Goal: Transaction & Acquisition: Purchase product/service

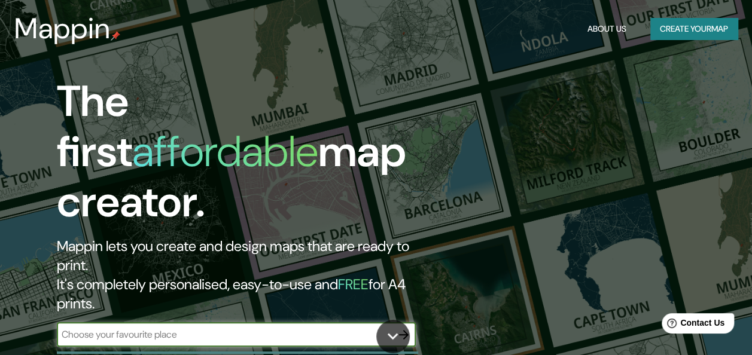
click at [702, 25] on button "Create your map" at bounding box center [693, 29] width 87 height 22
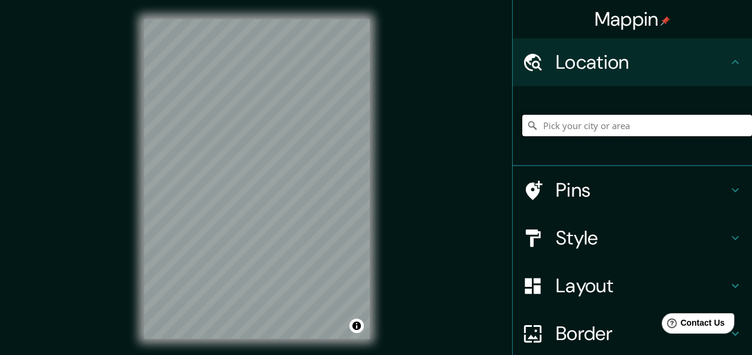
click at [590, 127] on input "Pick your city or area" at bounding box center [637, 126] width 230 height 22
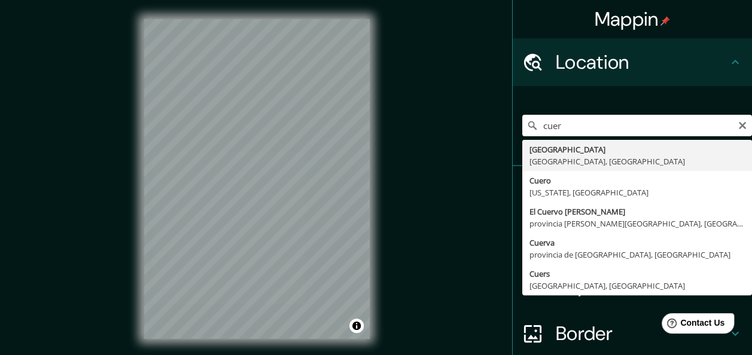
type input "[GEOGRAPHIC_DATA], [GEOGRAPHIC_DATA], [GEOGRAPHIC_DATA]"
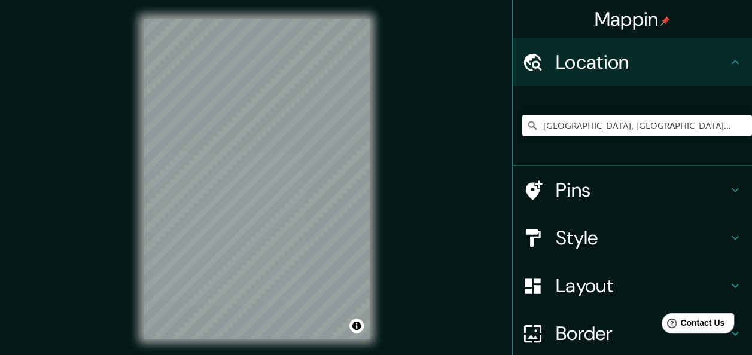
click at [559, 236] on h4 "Style" at bounding box center [642, 238] width 172 height 24
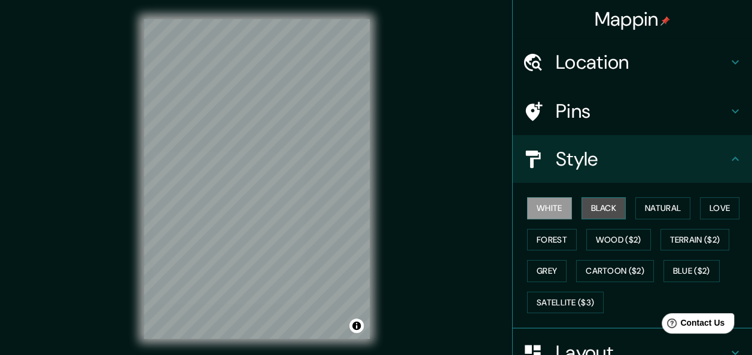
click at [602, 211] on button "Black" at bounding box center [603, 208] width 45 height 22
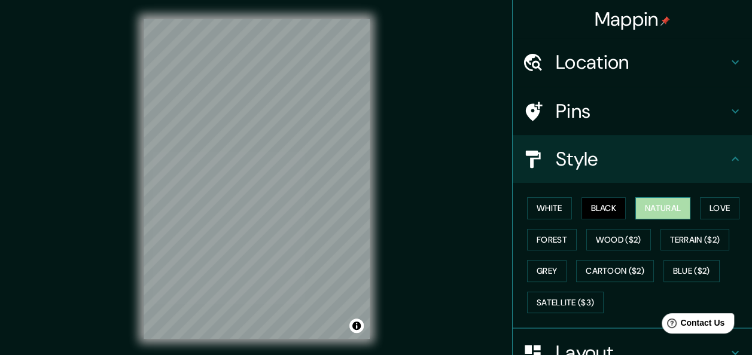
click at [669, 206] on button "Natural" at bounding box center [662, 208] width 55 height 22
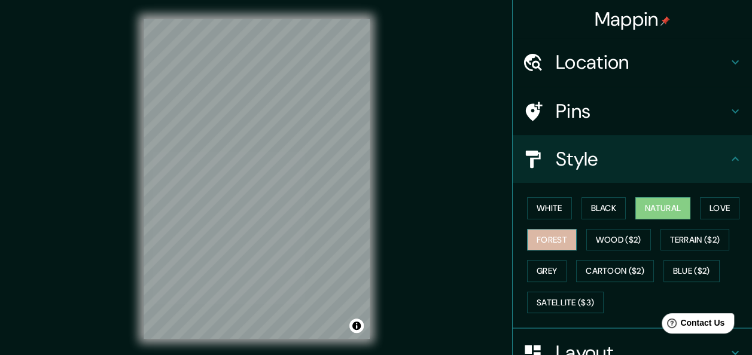
click at [551, 240] on button "Forest" at bounding box center [552, 240] width 50 height 22
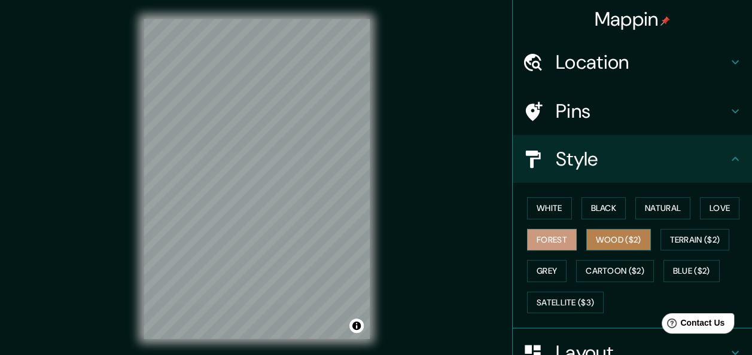
click at [604, 237] on button "Wood ($2)" at bounding box center [618, 240] width 65 height 22
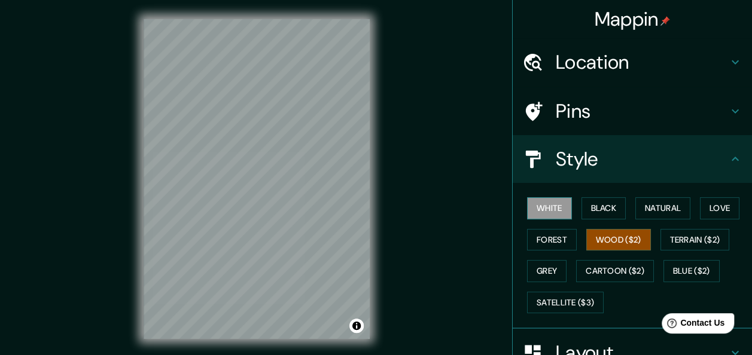
click at [542, 208] on button "White" at bounding box center [549, 208] width 45 height 22
click at [544, 270] on button "Grey" at bounding box center [546, 271] width 39 height 22
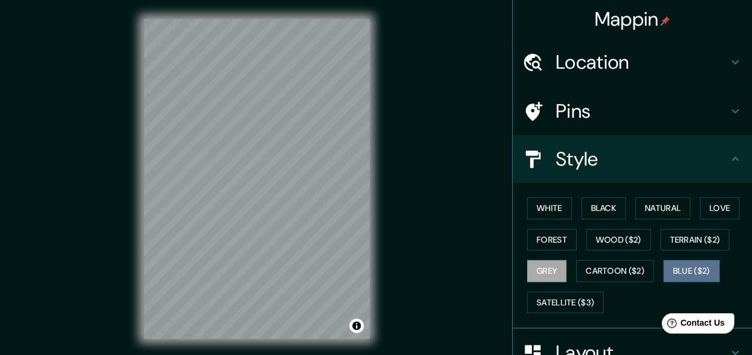
click at [690, 272] on button "Blue ($2)" at bounding box center [691, 271] width 56 height 22
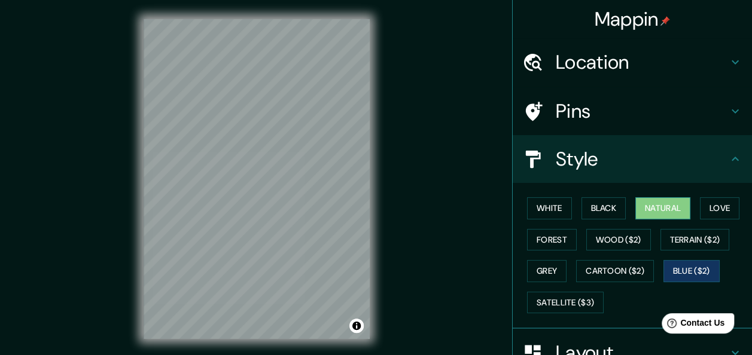
click at [662, 208] on button "Natural" at bounding box center [662, 208] width 55 height 22
click at [540, 211] on button "White" at bounding box center [549, 208] width 45 height 22
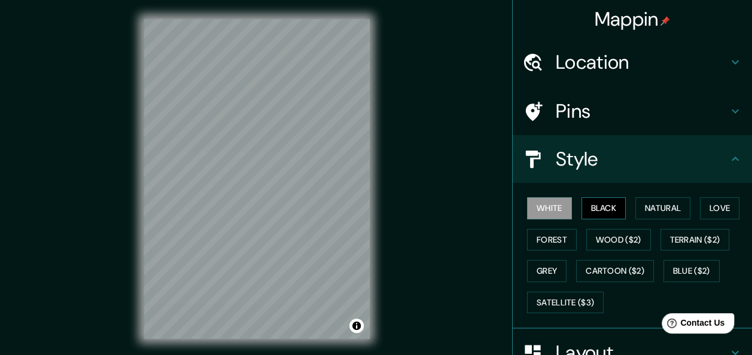
click at [596, 205] on button "Black" at bounding box center [603, 208] width 45 height 22
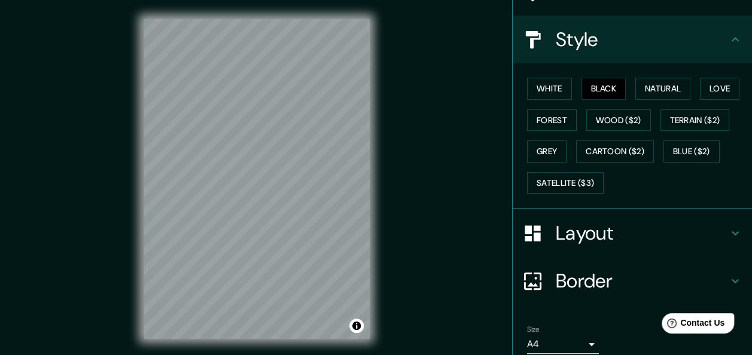
scroll to position [167, 0]
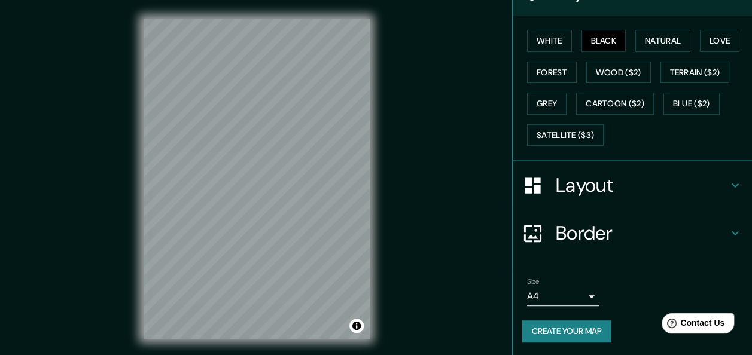
click at [728, 233] on icon at bounding box center [735, 233] width 14 height 14
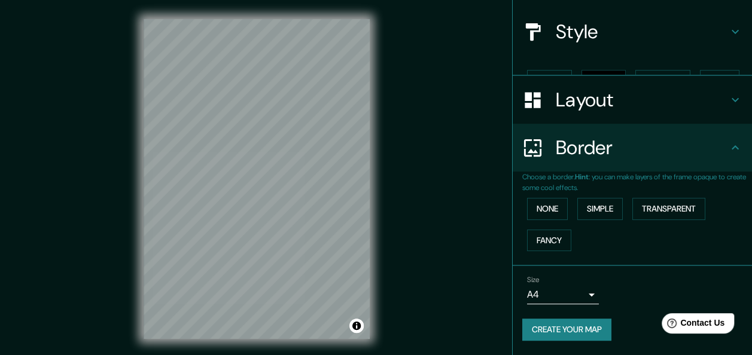
scroll to position [106, 0]
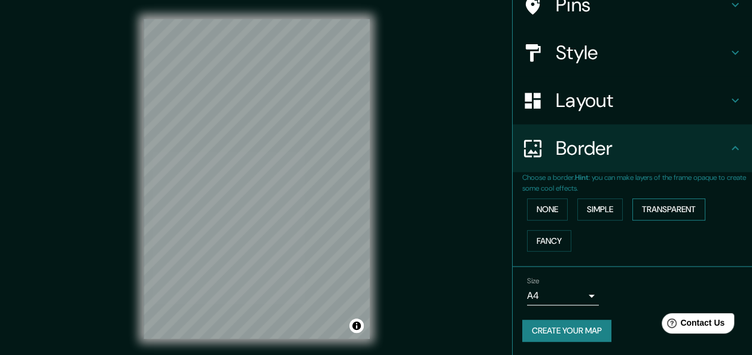
click at [674, 207] on button "Transparent" at bounding box center [668, 210] width 73 height 22
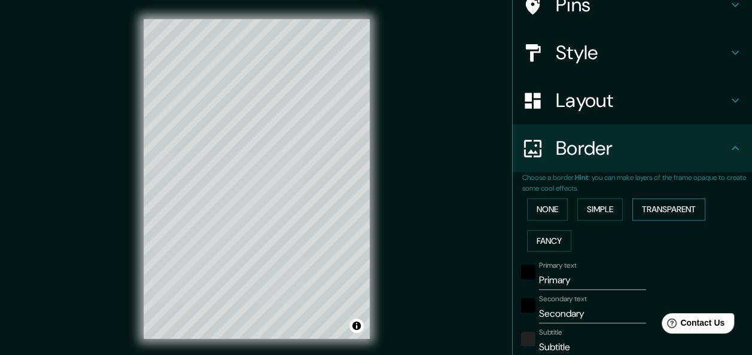
click at [674, 207] on button "Transparent" at bounding box center [668, 210] width 73 height 22
type input "181"
type input "30"
click at [541, 211] on button "None" at bounding box center [547, 210] width 41 height 22
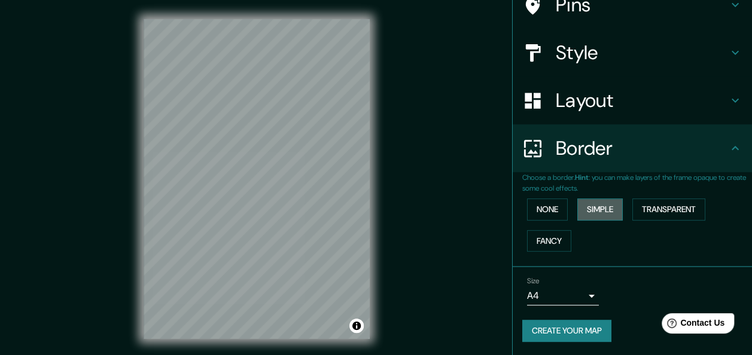
click at [583, 212] on button "Simple" at bounding box center [599, 210] width 45 height 22
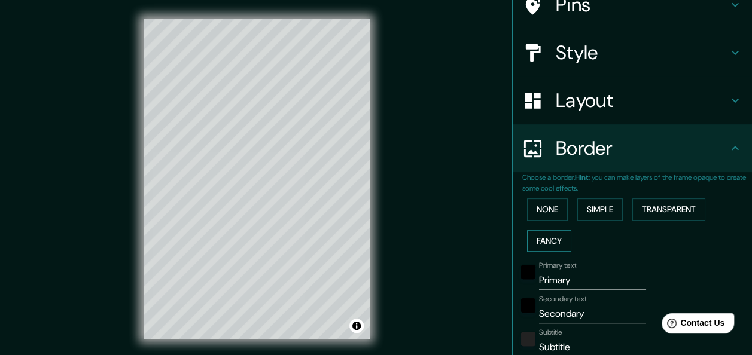
click at [550, 238] on button "Fancy" at bounding box center [549, 241] width 44 height 22
click at [546, 213] on button "None" at bounding box center [547, 210] width 41 height 22
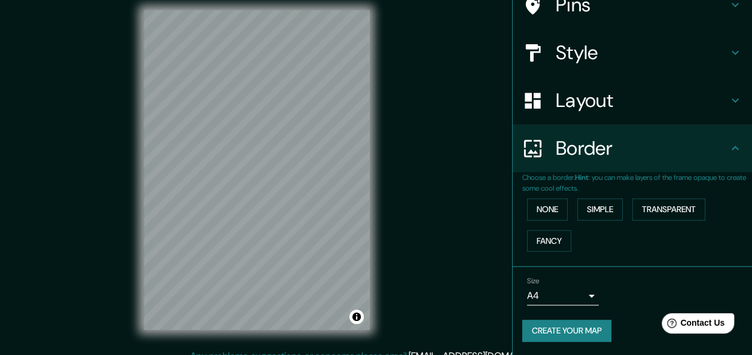
scroll to position [22, 0]
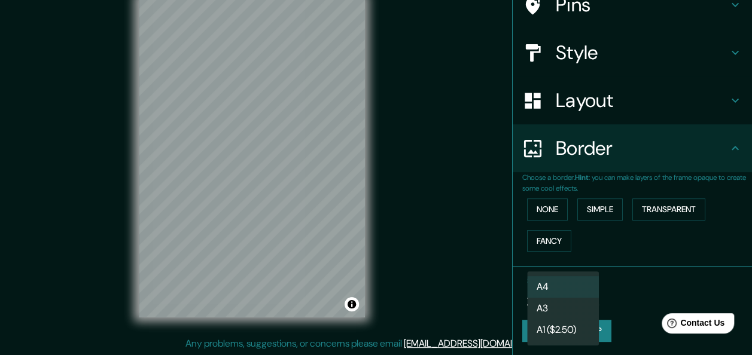
click at [565, 297] on body "Mappin Location Cuernavaca, Morelos, México Pins Style Layout Border Choose a b…" at bounding box center [376, 155] width 752 height 355
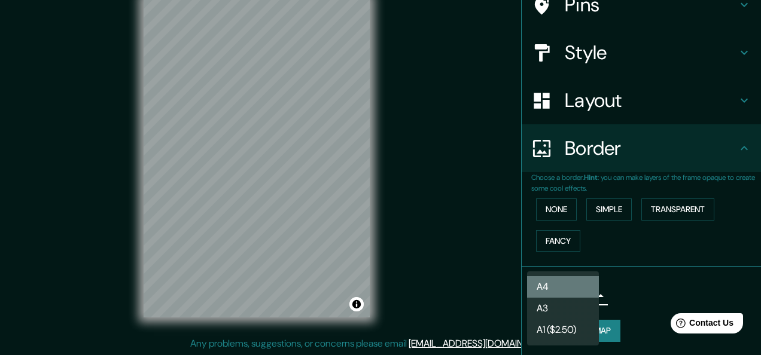
click at [568, 290] on li "A4" at bounding box center [563, 287] width 72 height 22
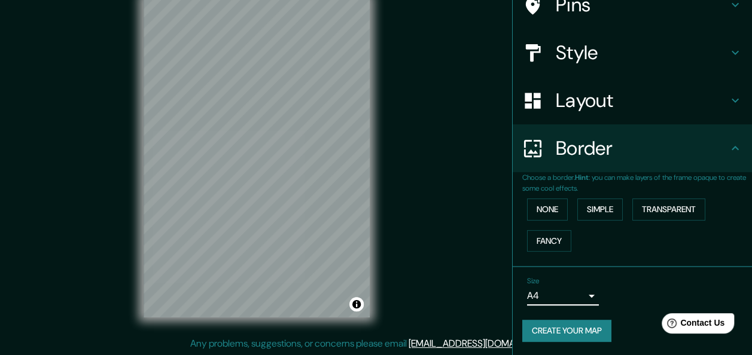
click at [538, 330] on button "Create your map" at bounding box center [566, 331] width 89 height 22
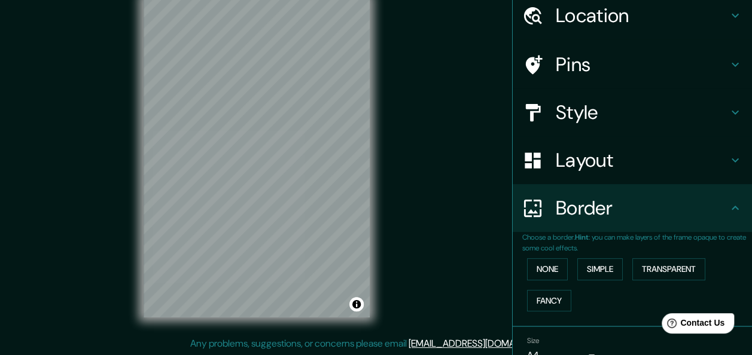
scroll to position [106, 0]
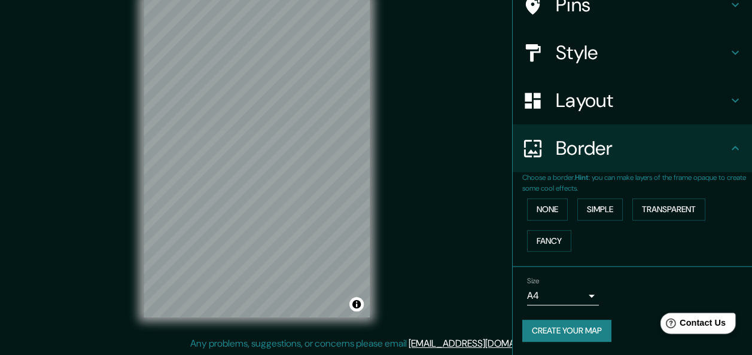
click at [702, 326] on span "Contact Us" at bounding box center [703, 323] width 46 height 10
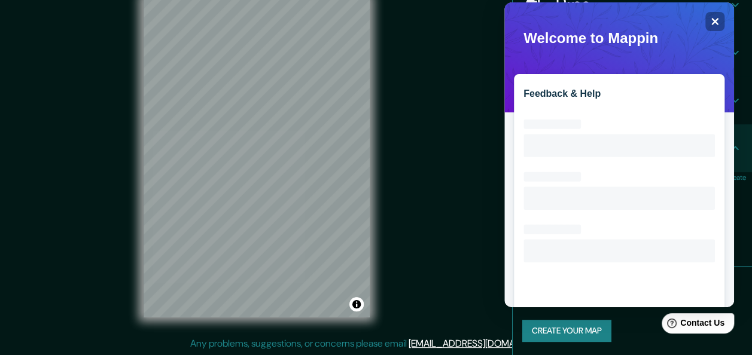
scroll to position [0, 0]
click at [556, 330] on button "Create your map" at bounding box center [566, 331] width 89 height 22
click at [715, 24] on icon "Close" at bounding box center [714, 21] width 9 height 9
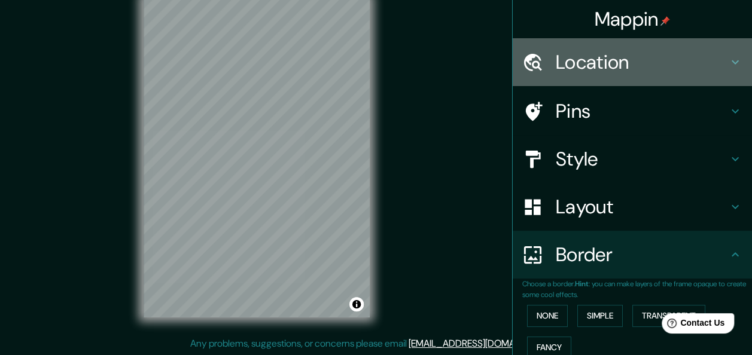
click at [586, 65] on h4 "Location" at bounding box center [642, 62] width 172 height 24
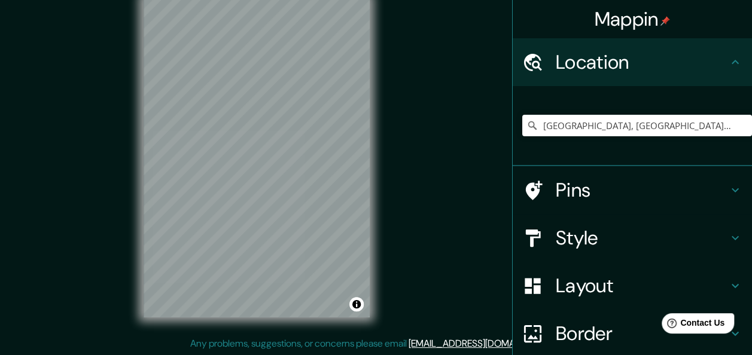
click at [586, 65] on h4 "Location" at bounding box center [642, 62] width 172 height 24
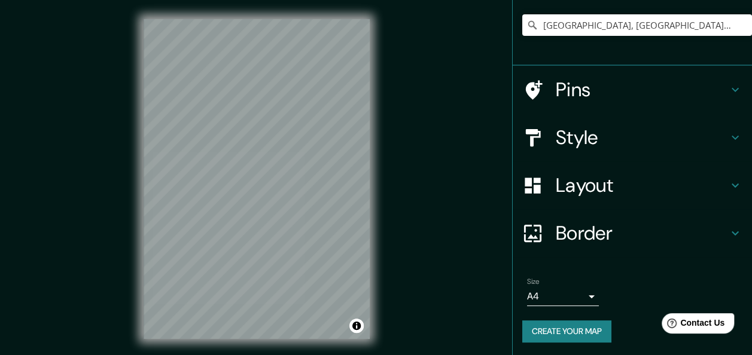
scroll to position [102, 0]
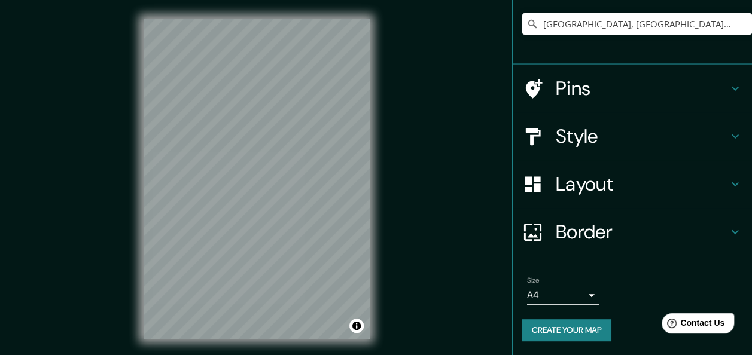
click at [562, 230] on h4 "Border" at bounding box center [642, 232] width 172 height 24
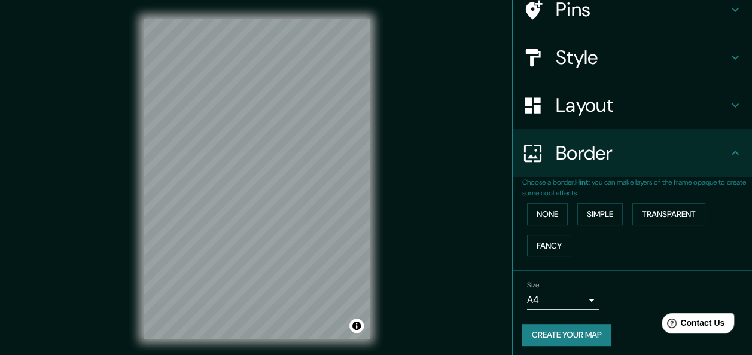
scroll to position [83, 0]
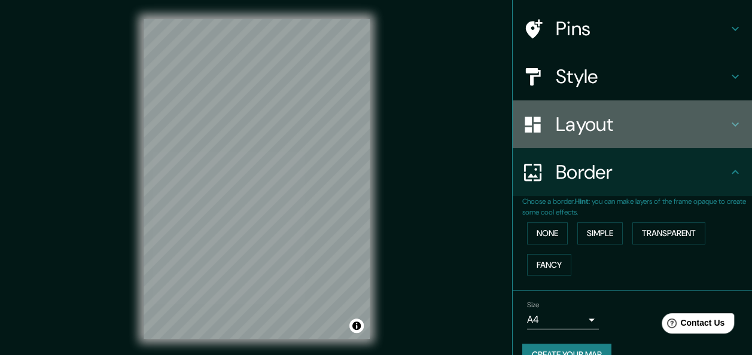
click at [572, 129] on h4 "Layout" at bounding box center [642, 124] width 172 height 24
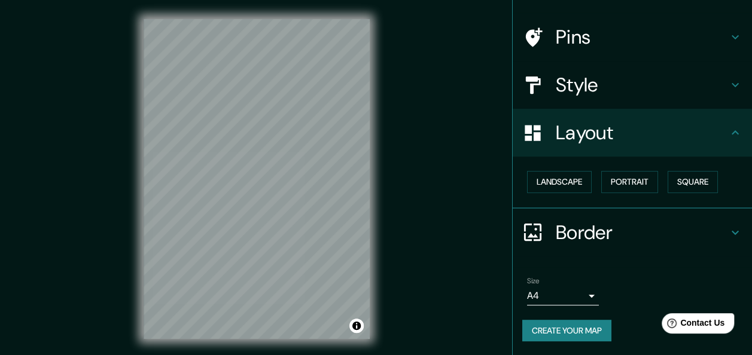
scroll to position [74, 0]
click at [559, 184] on button "Landscape" at bounding box center [559, 182] width 65 height 22
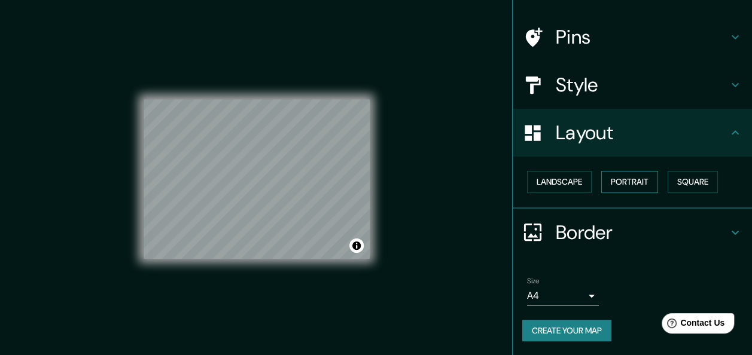
click at [628, 182] on button "Portrait" at bounding box center [629, 182] width 57 height 22
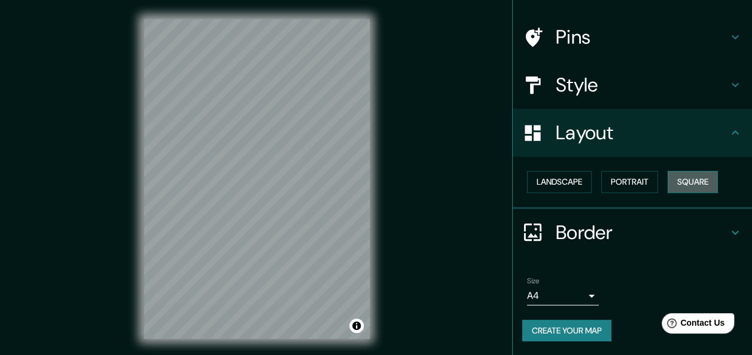
click at [680, 183] on button "Square" at bounding box center [693, 182] width 50 height 22
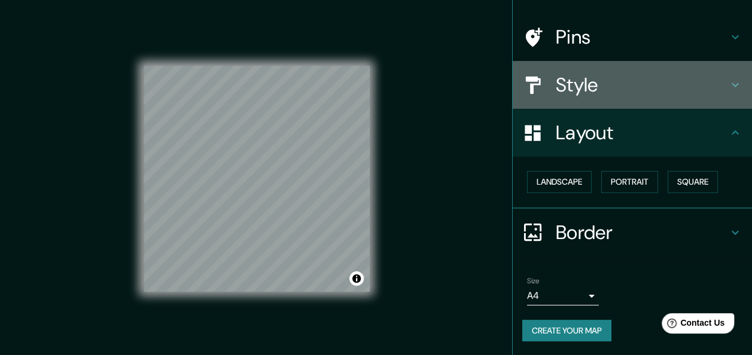
click at [573, 92] on h4 "Style" at bounding box center [642, 85] width 172 height 24
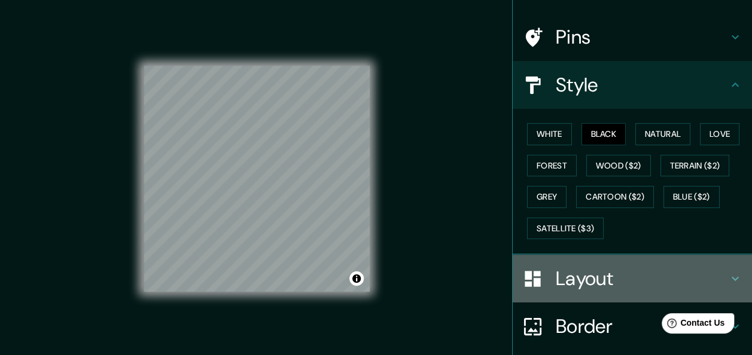
click at [605, 279] on h4 "Layout" at bounding box center [642, 279] width 172 height 24
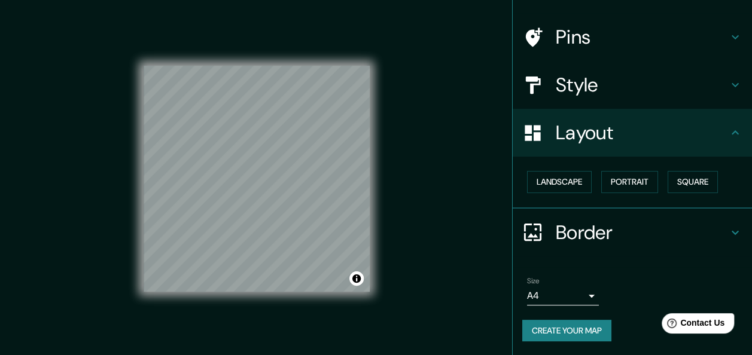
click at [728, 234] on icon at bounding box center [735, 233] width 14 height 14
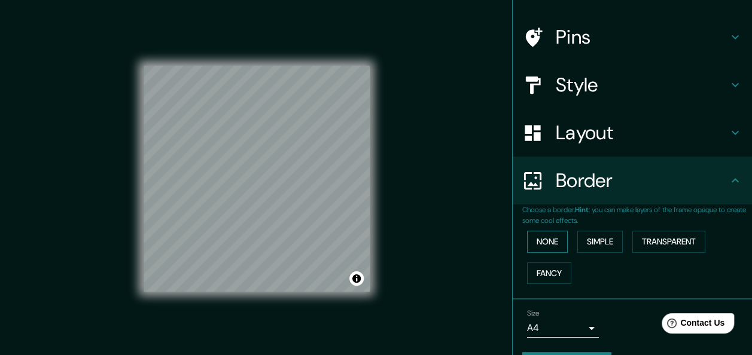
click at [541, 244] on button "None" at bounding box center [547, 242] width 41 height 22
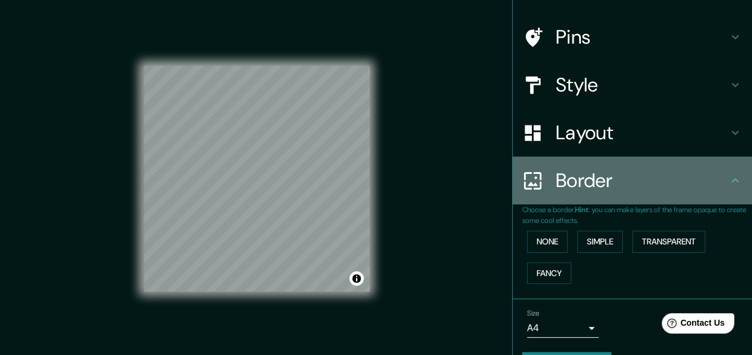
click at [664, 179] on h4 "Border" at bounding box center [642, 181] width 172 height 24
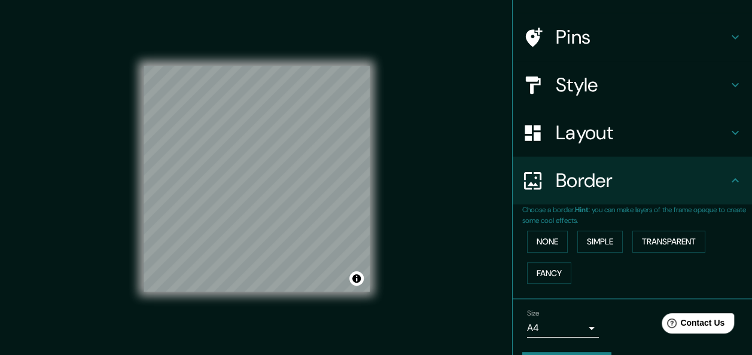
click at [589, 132] on h4 "Layout" at bounding box center [642, 133] width 172 height 24
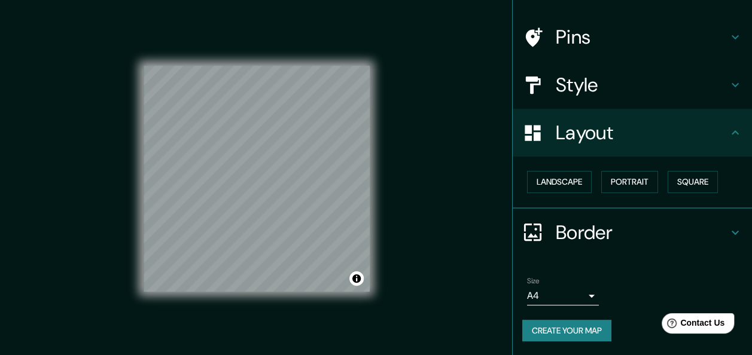
click at [565, 333] on button "Create your map" at bounding box center [566, 331] width 89 height 22
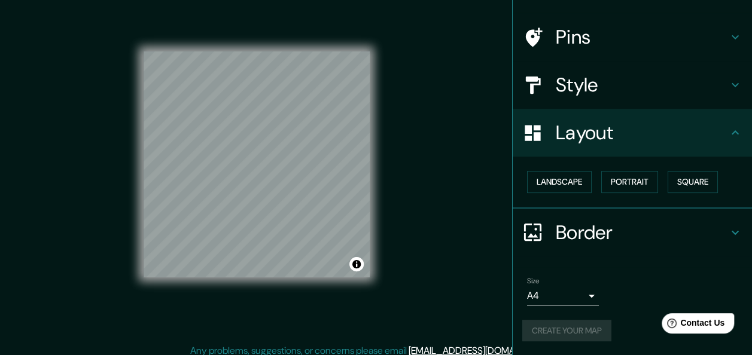
scroll to position [22, 0]
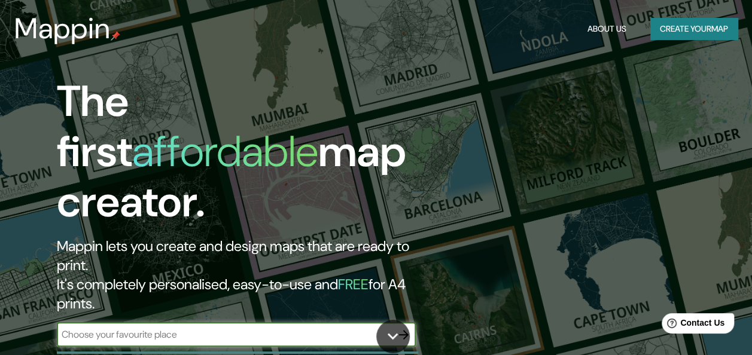
click at [349, 328] on input "text" at bounding box center [224, 335] width 335 height 14
type input "[GEOGRAPHIC_DATA]"
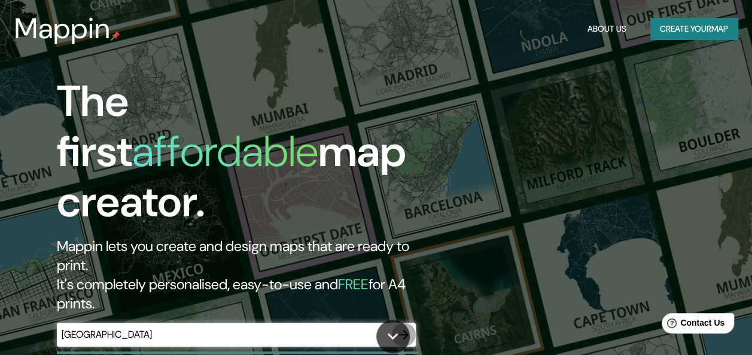
click at [401, 330] on icon "button" at bounding box center [404, 335] width 10 height 10
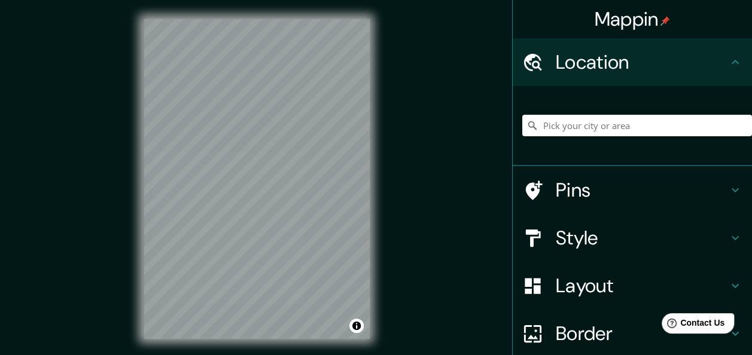
click at [587, 69] on h4 "Location" at bounding box center [642, 62] width 172 height 24
click at [602, 126] on input "Pick your city or area" at bounding box center [637, 126] width 230 height 22
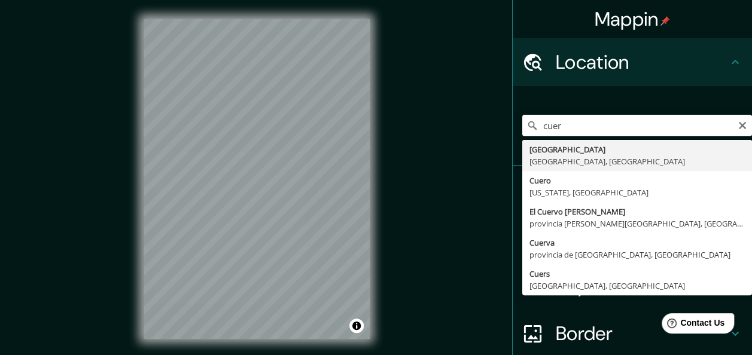
type input "[GEOGRAPHIC_DATA], [GEOGRAPHIC_DATA], [GEOGRAPHIC_DATA]"
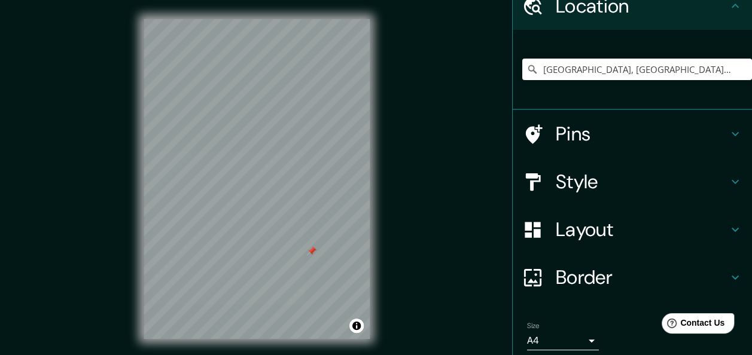
scroll to position [102, 0]
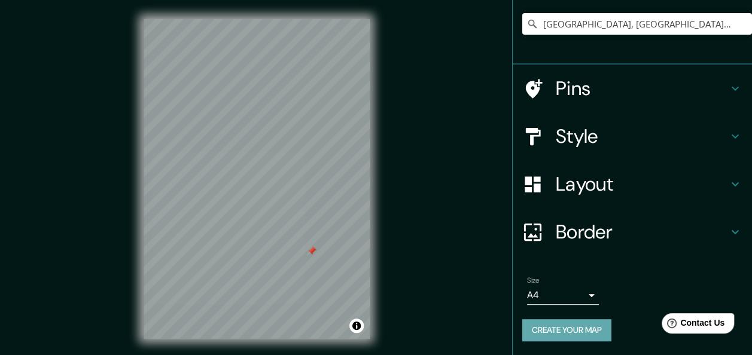
click at [567, 329] on button "Create your map" at bounding box center [566, 330] width 89 height 22
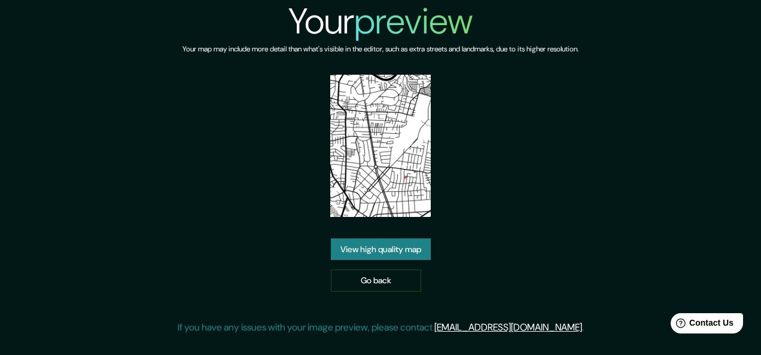
click at [402, 254] on link "View high quality map" at bounding box center [381, 250] width 100 height 22
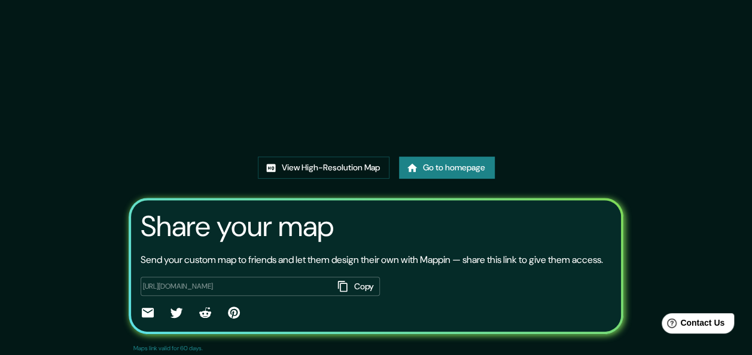
scroll to position [97, 0]
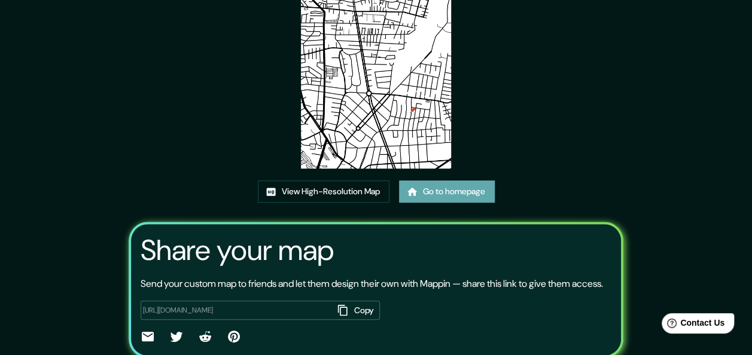
click at [443, 193] on link "Go to homepage" at bounding box center [447, 192] width 96 height 22
